Goal: Task Accomplishment & Management: Manage account settings

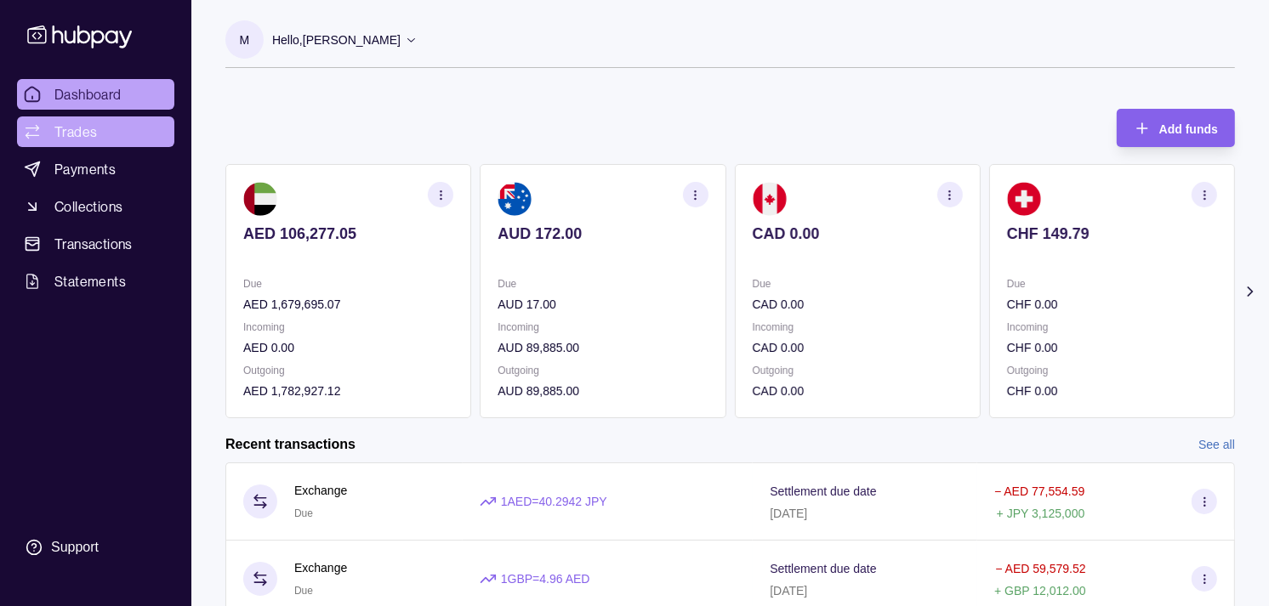
click at [94, 120] on link "Trades" at bounding box center [95, 132] width 157 height 31
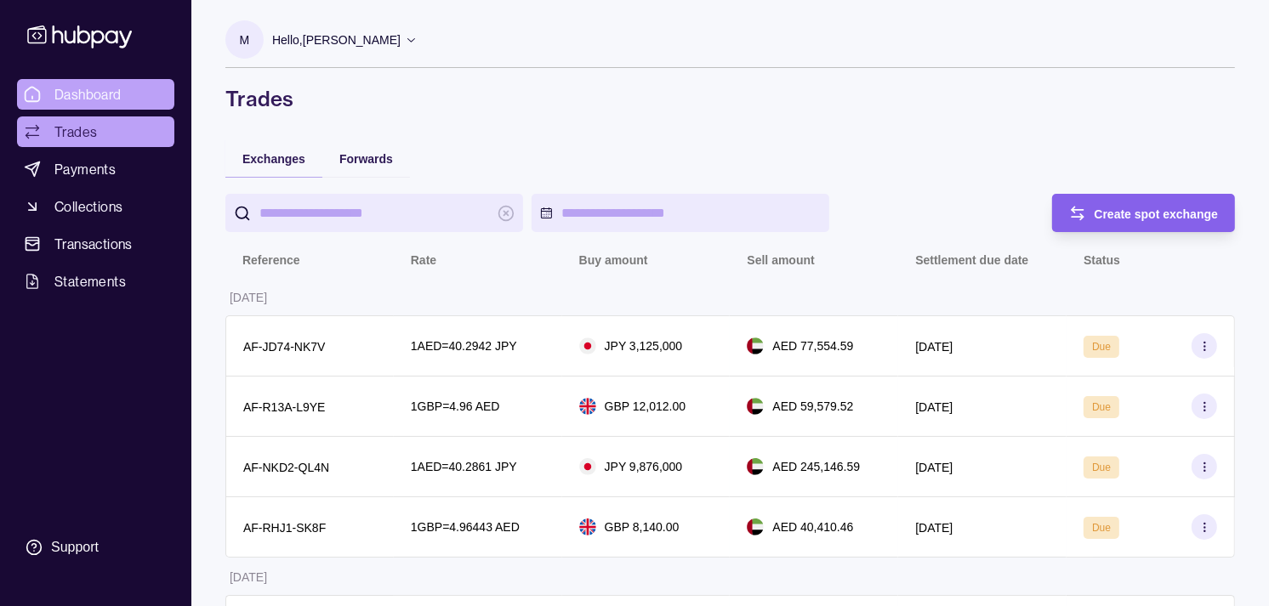
click at [108, 97] on span "Dashboard" at bounding box center [87, 94] width 67 height 20
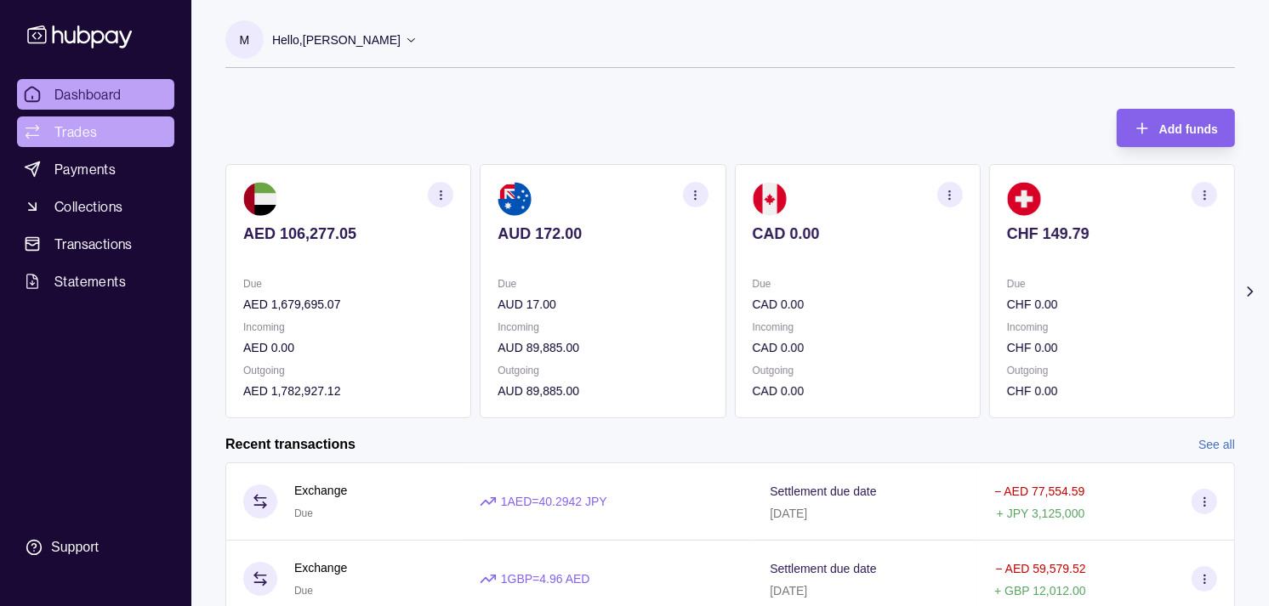
click at [122, 143] on link "Trades" at bounding box center [95, 132] width 157 height 31
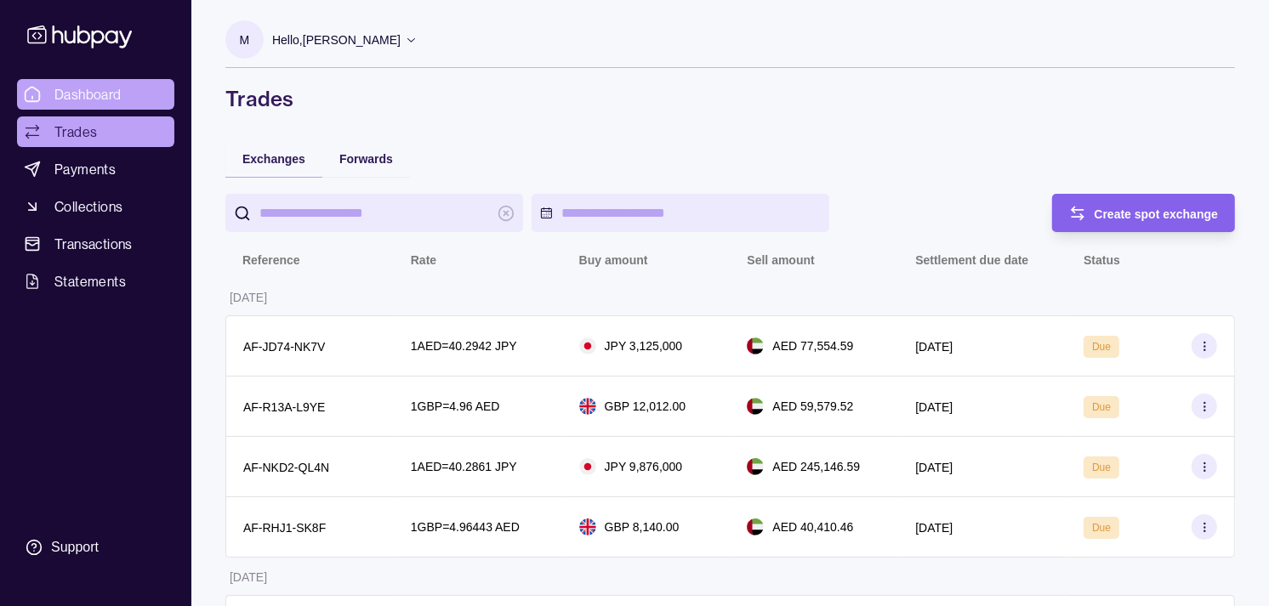
click at [115, 94] on span "Dashboard" at bounding box center [87, 94] width 67 height 20
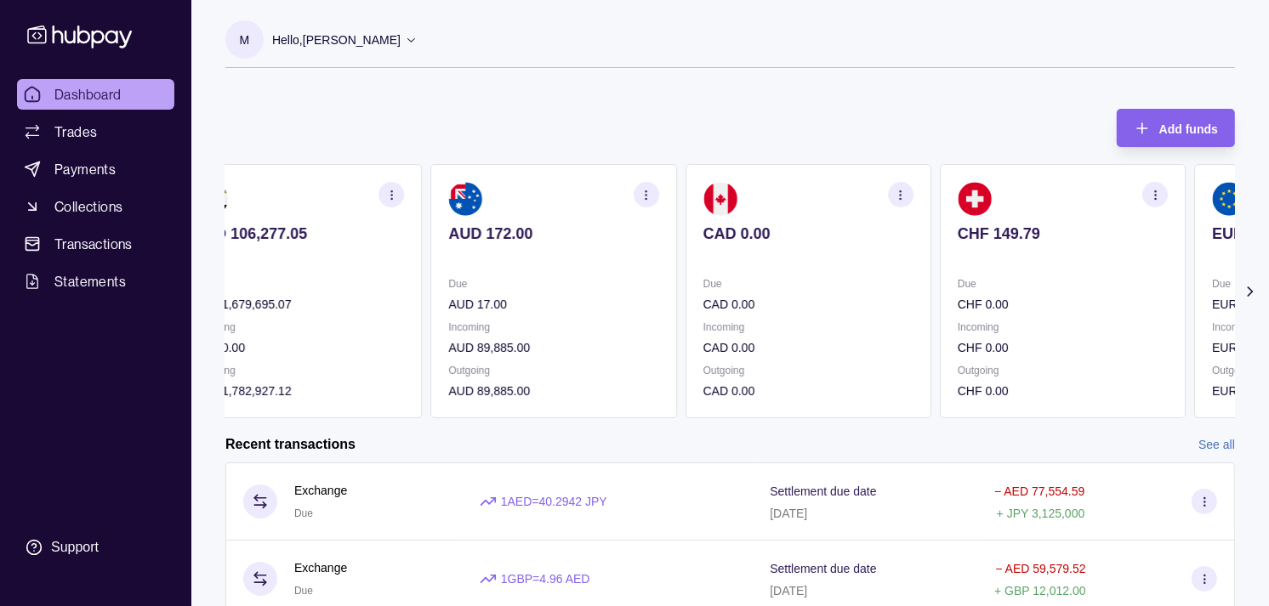
click at [686, 268] on section "CAD 0.00 Due CAD 0.00 Incoming CAD 0.00 Outgoing CAD 0.00" at bounding box center [809, 291] width 246 height 254
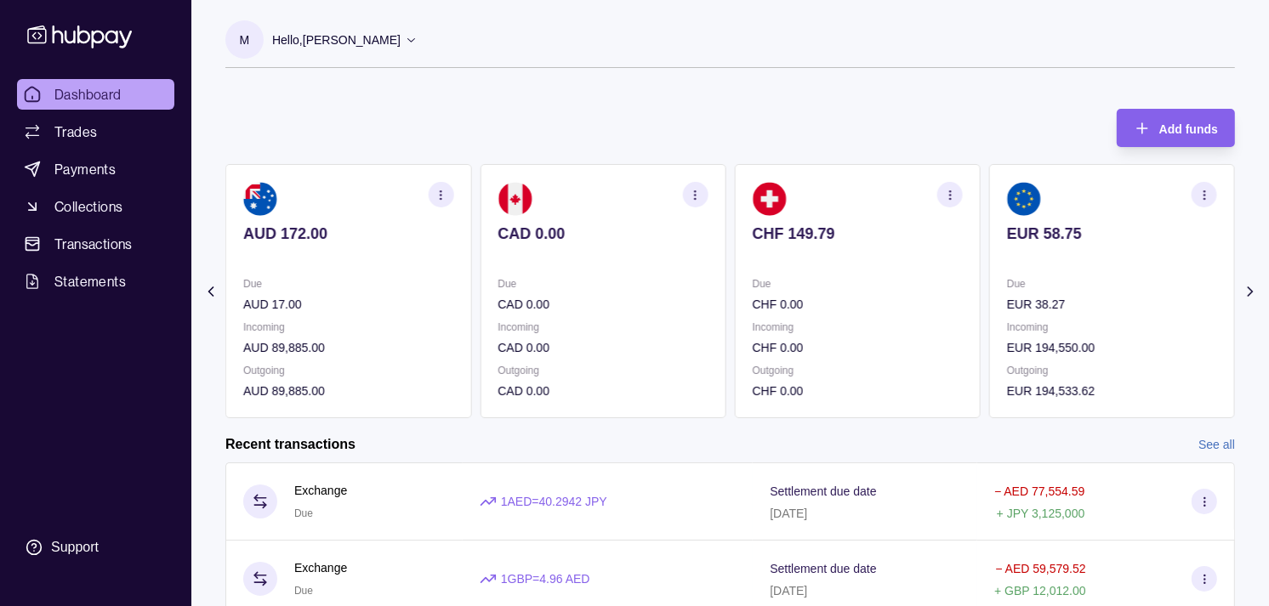
click at [451, 240] on div "AUD 172.00" at bounding box center [348, 246] width 210 height 42
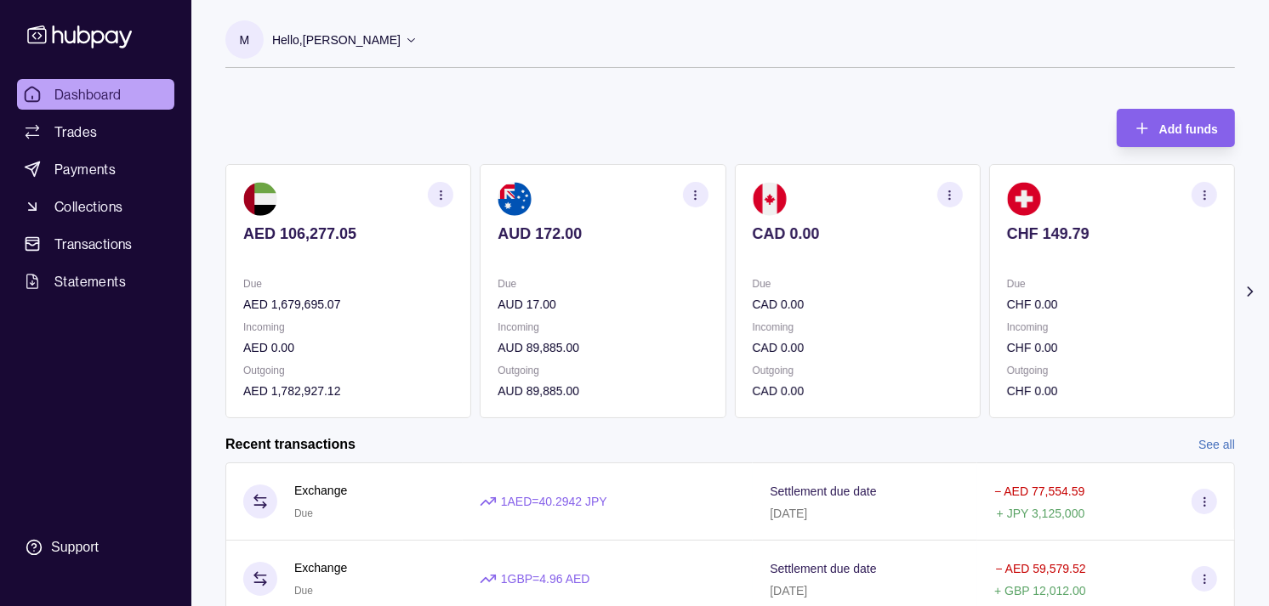
click at [629, 260] on section "AUD 172.00 Due AUD 17.00 Incoming AUD 89,885.00 Outgoing AUD 89,885.00" at bounding box center [603, 291] width 246 height 254
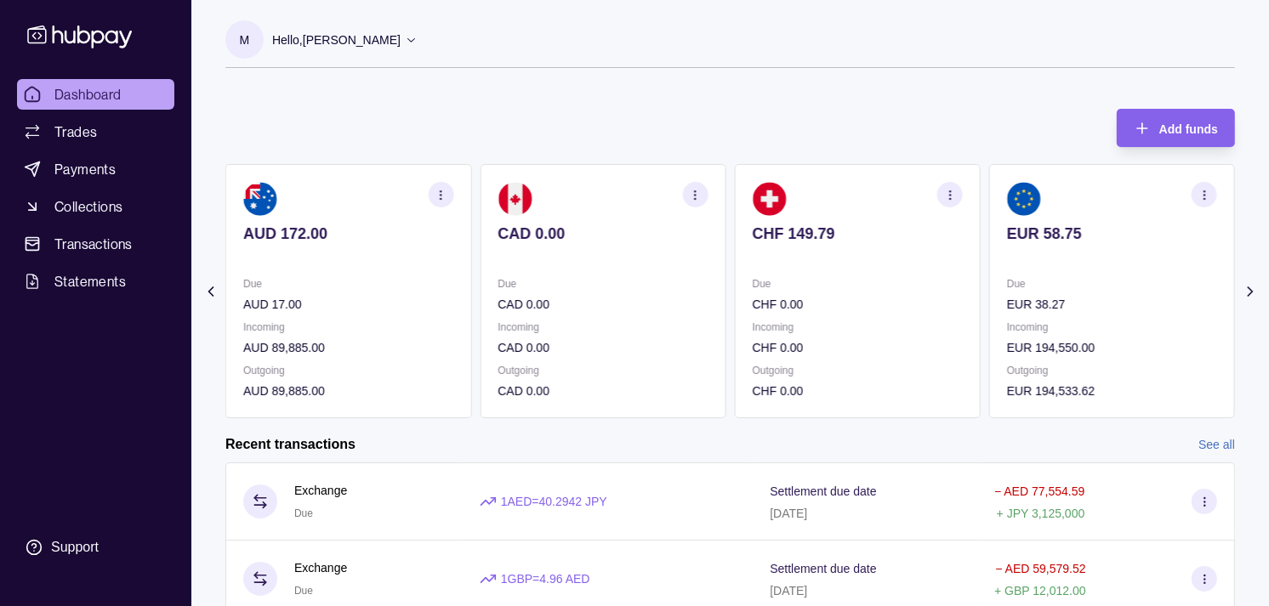
click at [683, 248] on div "AED 106,277.05 Due AED 1,679,695.07 Incoming AED 0.00 Outgoing AED 1,782,927.12…" at bounding box center [476, 291] width 1010 height 254
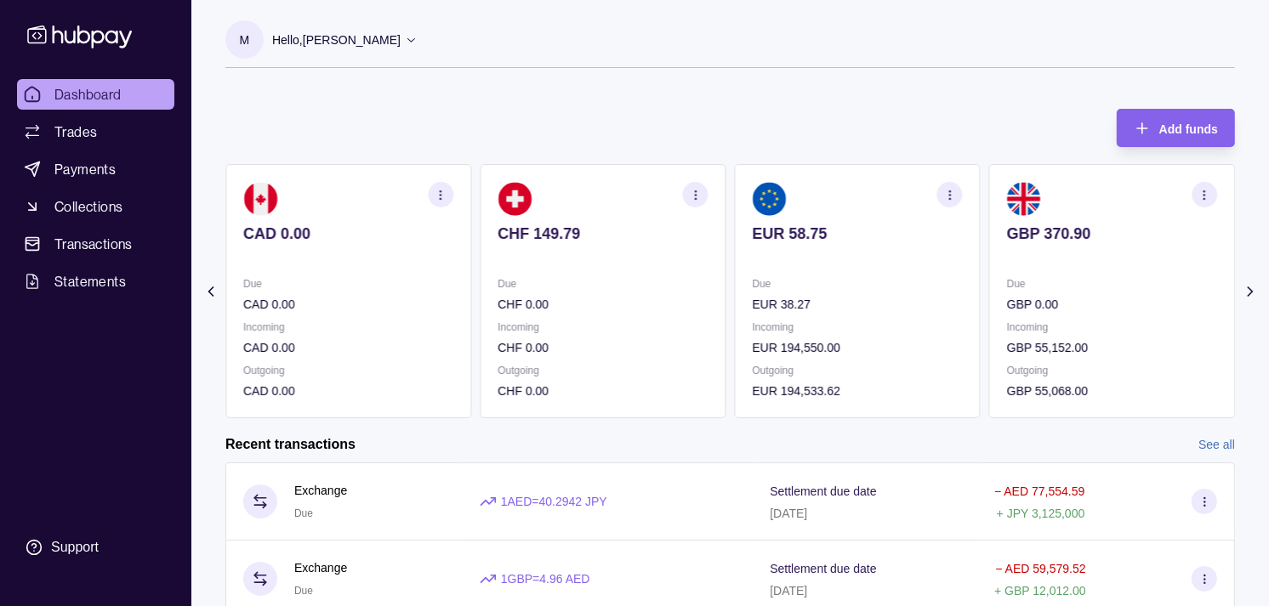
click at [989, 275] on section "GBP 370.90 Due GBP 0.00 Incoming GBP 55,152.00 Outgoing GBP 55,068.00" at bounding box center [1112, 291] width 246 height 254
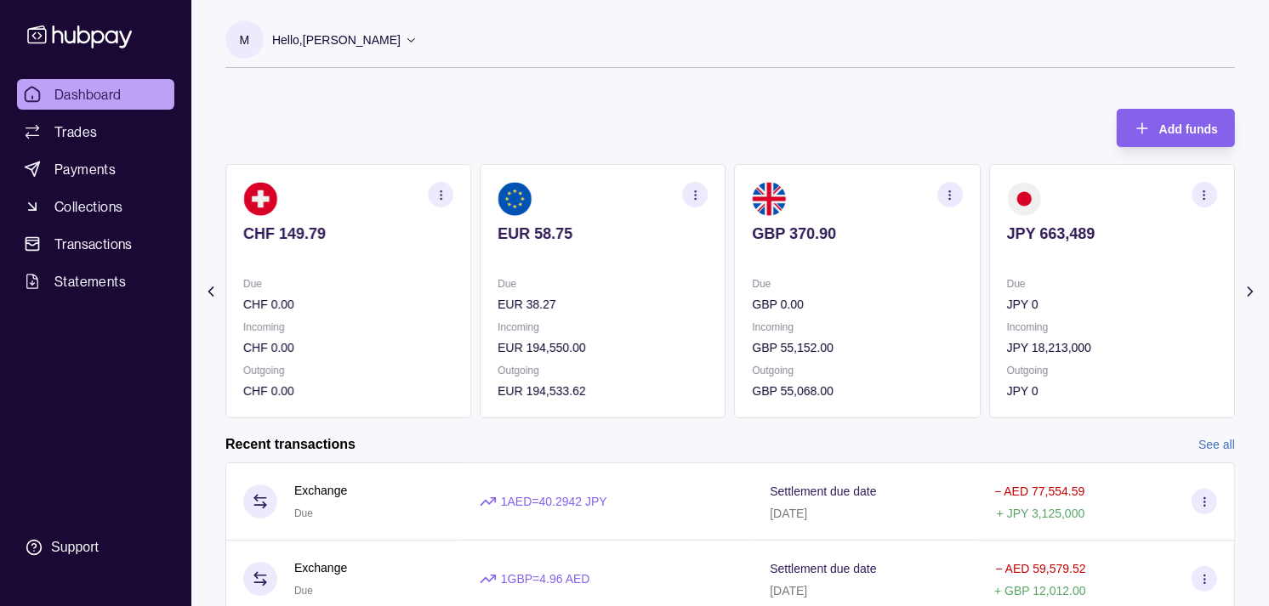
click at [946, 189] on icon "button" at bounding box center [949, 195] width 13 height 13
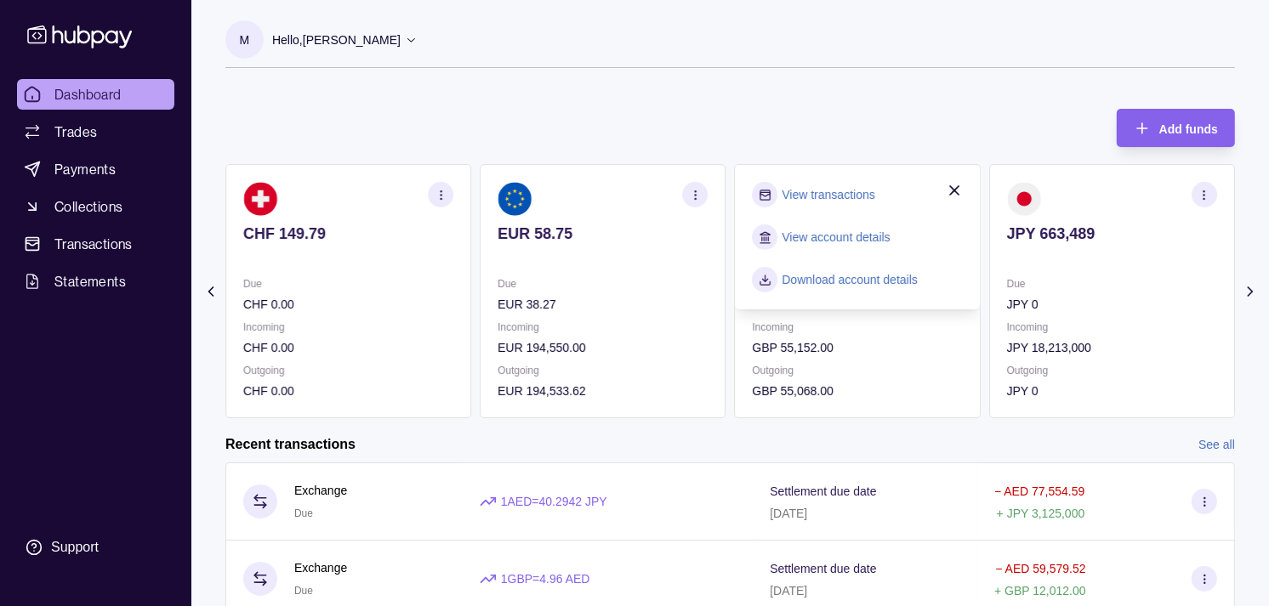
click at [839, 194] on link "View transactions" at bounding box center [828, 194] width 93 height 19
